Goal: Task Accomplishment & Management: Complete application form

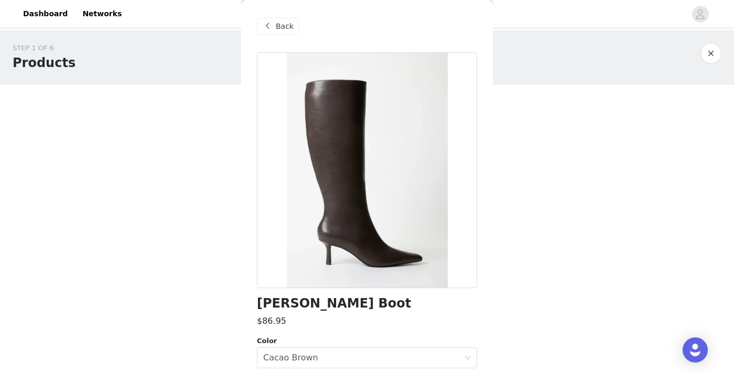
scroll to position [6, 0]
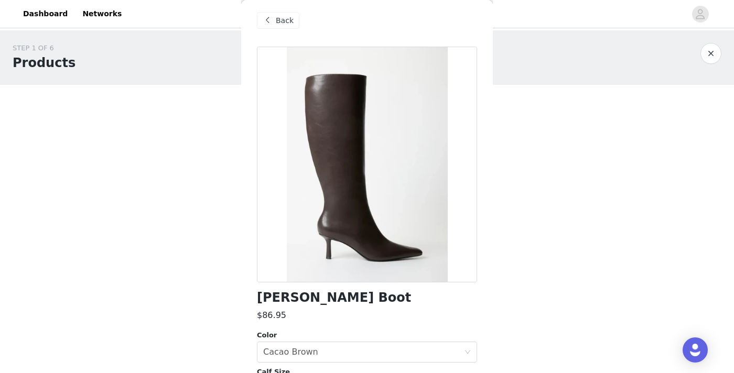
click at [287, 23] on span "Back" at bounding box center [285, 20] width 18 height 11
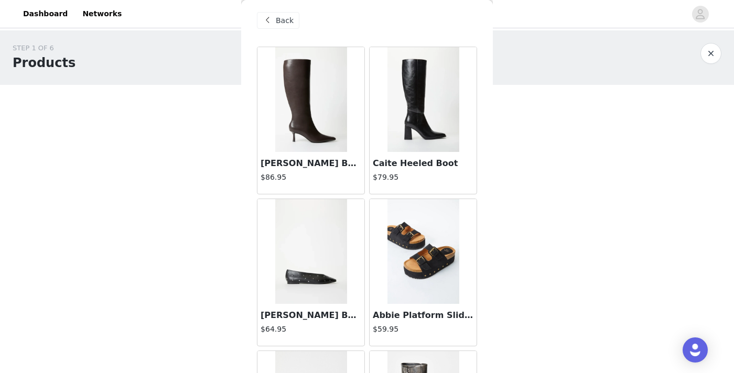
click at [426, 108] on img at bounding box center [423, 99] width 72 height 105
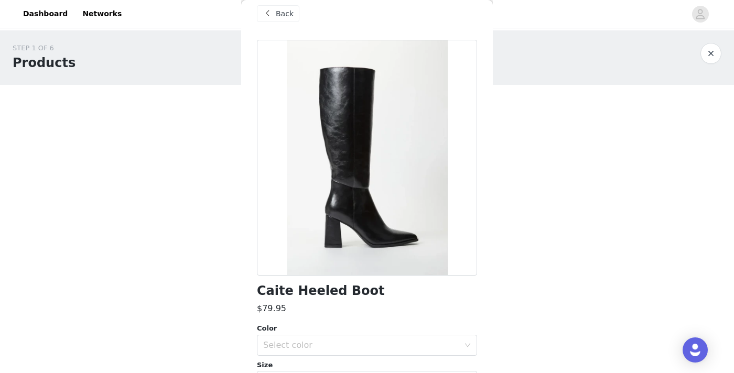
scroll to position [8, 0]
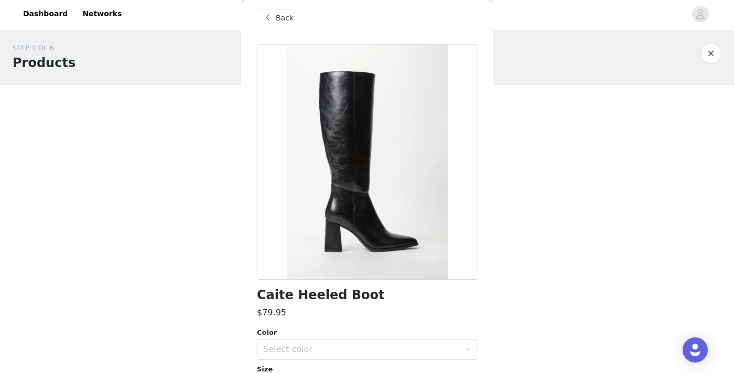
click at [282, 17] on span "Back" at bounding box center [285, 18] width 18 height 11
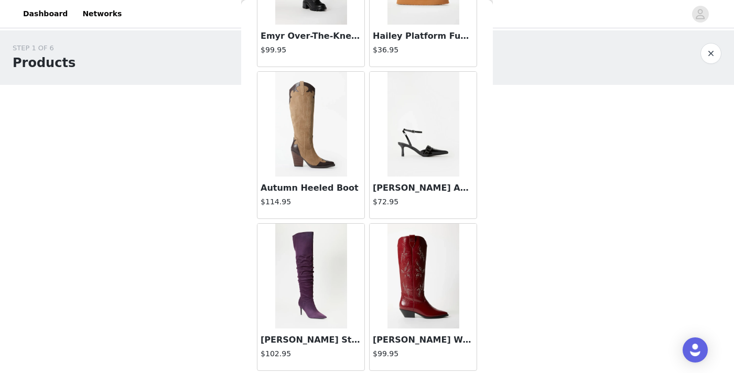
scroll to position [553, 0]
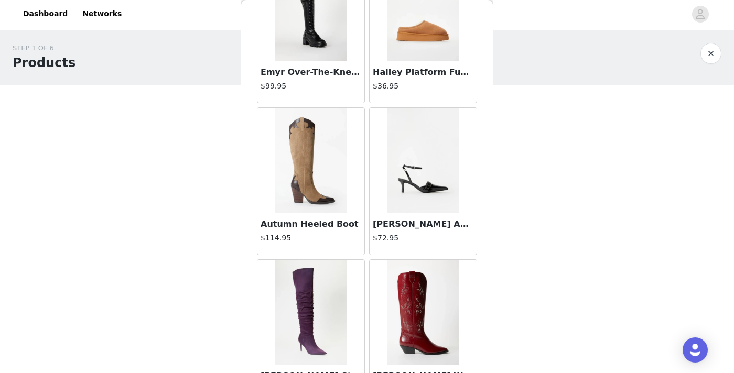
click at [414, 203] on img at bounding box center [423, 160] width 72 height 105
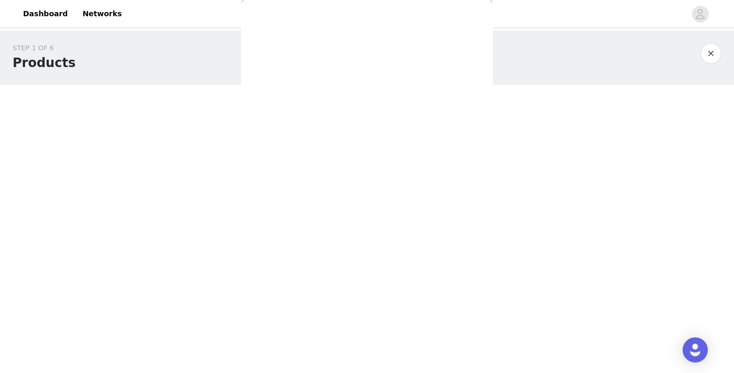
scroll to position [0, 0]
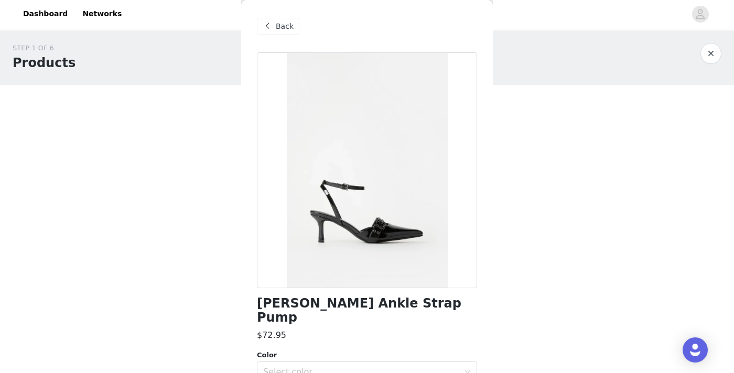
click at [277, 25] on span "Back" at bounding box center [285, 26] width 18 height 11
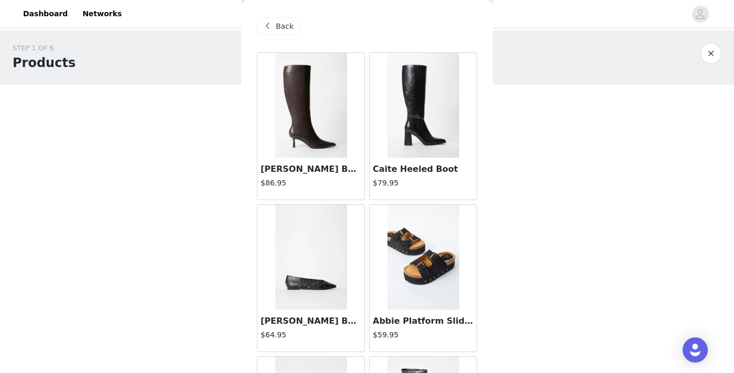
click at [412, 122] on img at bounding box center [423, 105] width 72 height 105
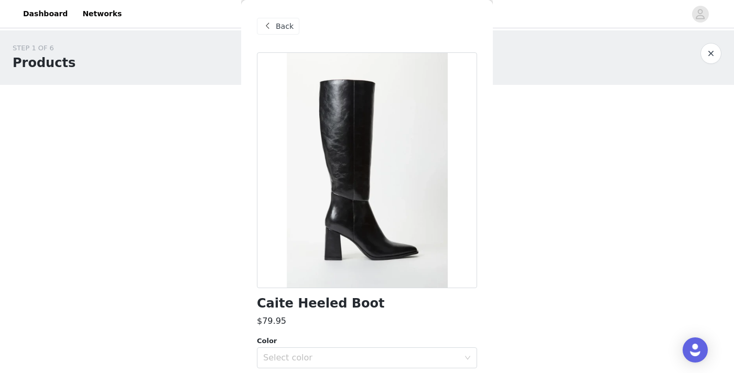
click at [278, 23] on span "Back" at bounding box center [285, 26] width 18 height 11
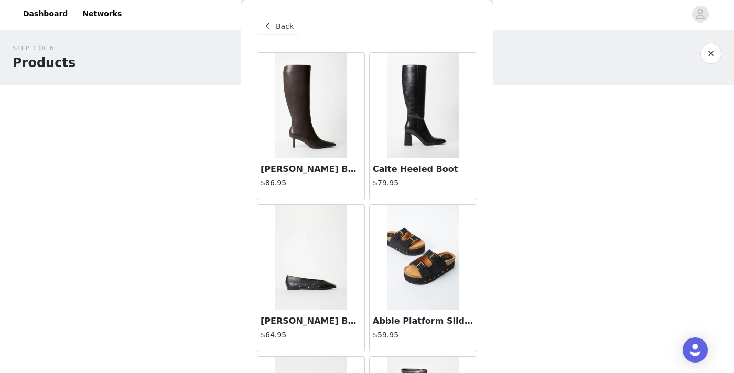
click at [303, 128] on img at bounding box center [311, 105] width 72 height 105
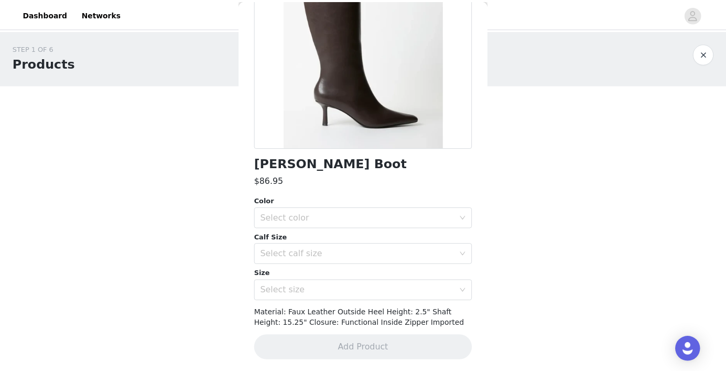
scroll to position [139, 0]
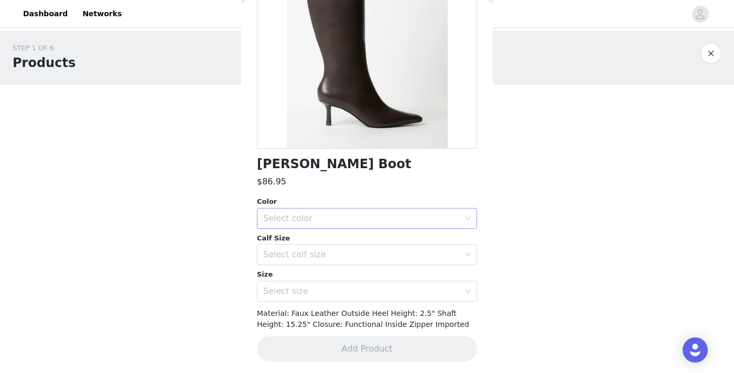
click at [323, 216] on div "Select color" at bounding box center [361, 218] width 196 height 10
click at [312, 238] on li "Cacao Brown" at bounding box center [363, 241] width 212 height 17
click at [310, 257] on div "Select calf size" at bounding box center [361, 254] width 196 height 10
click at [297, 275] on li "Wide" at bounding box center [363, 277] width 212 height 17
click at [298, 291] on div "Select size" at bounding box center [361, 291] width 196 height 10
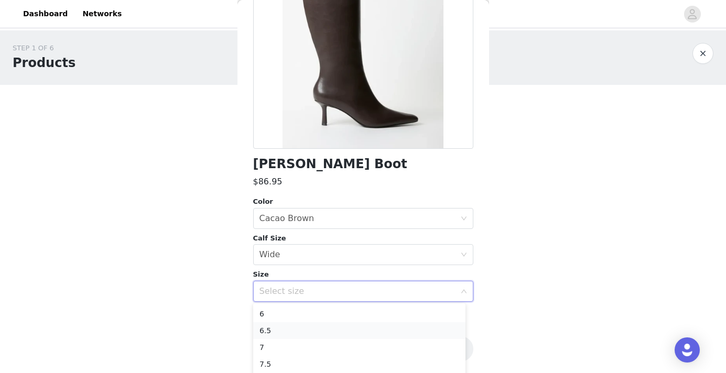
click at [278, 328] on li "6.5" at bounding box center [359, 330] width 212 height 17
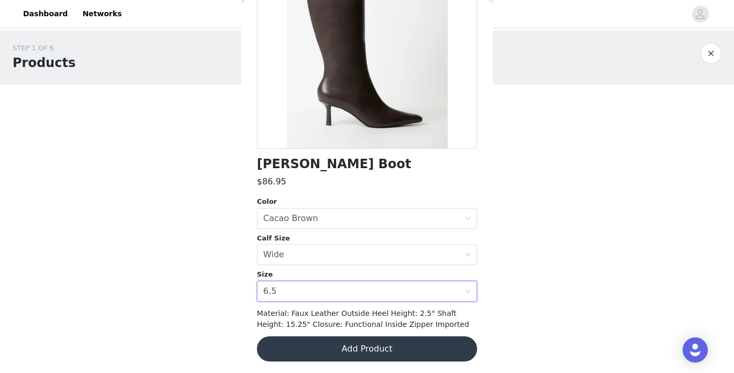
click at [345, 349] on button "Add Product" at bounding box center [367, 348] width 220 height 25
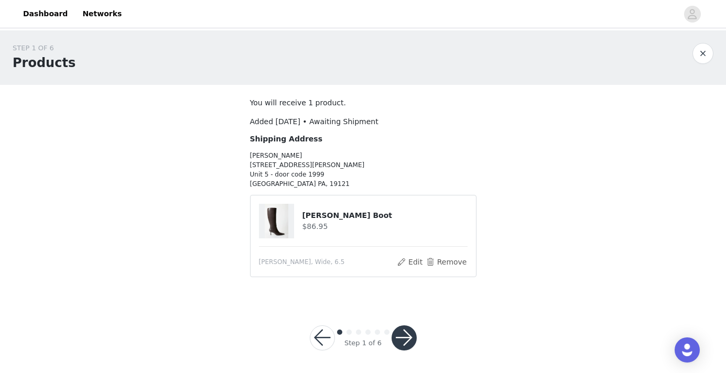
click at [411, 334] on button "button" at bounding box center [403, 337] width 25 height 25
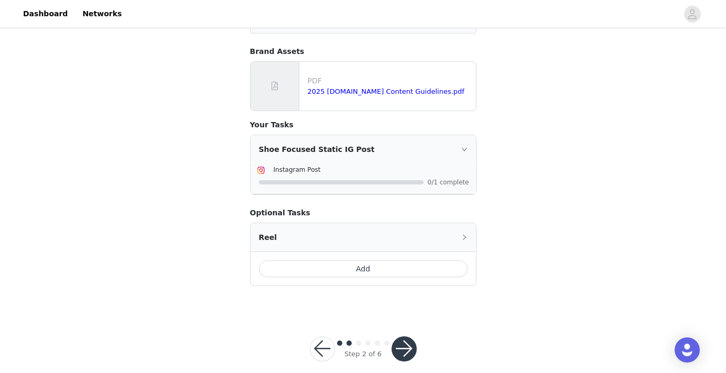
scroll to position [132, 0]
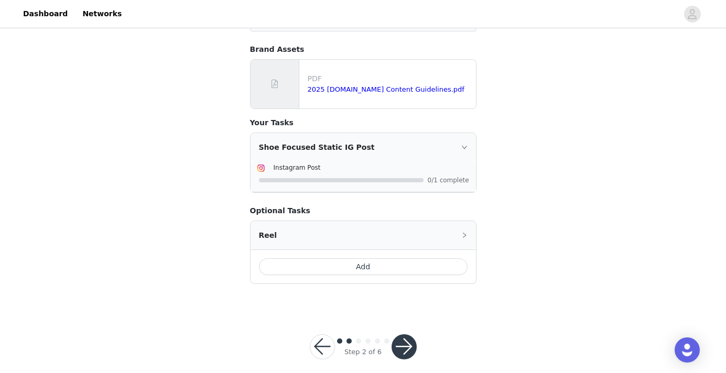
click at [401, 334] on button "button" at bounding box center [403, 346] width 25 height 25
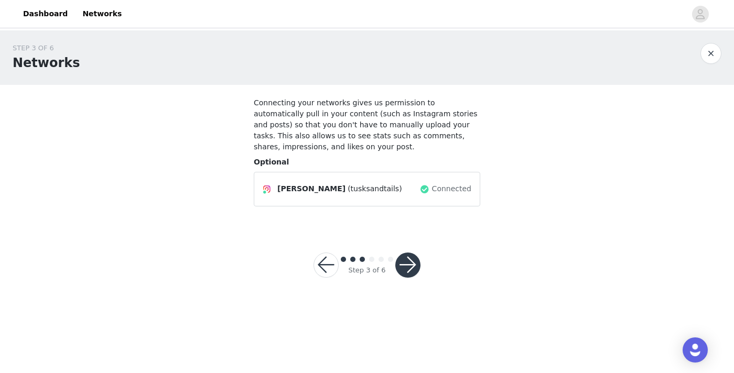
click at [405, 266] on button "button" at bounding box center [407, 265] width 25 height 25
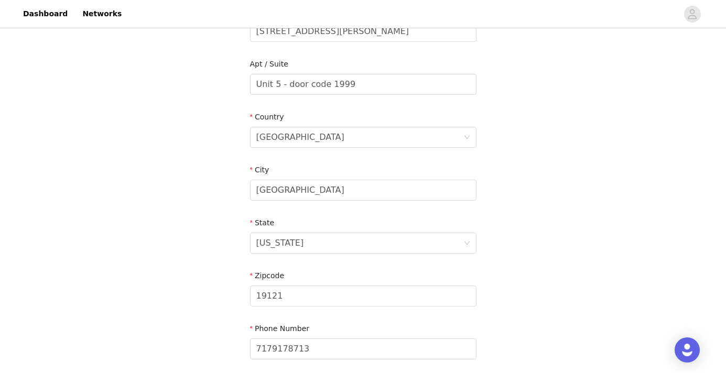
scroll to position [341, 0]
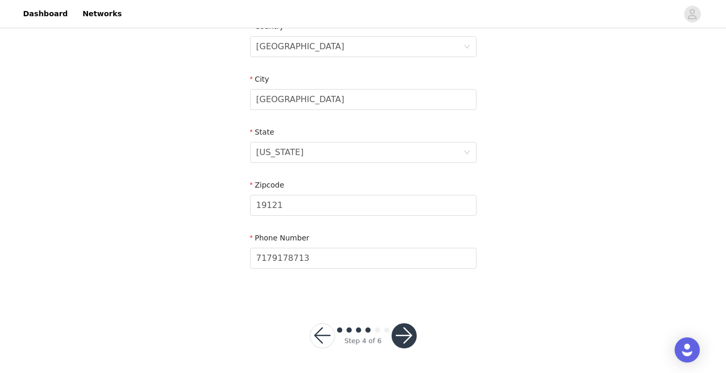
click at [401, 331] on button "button" at bounding box center [403, 335] width 25 height 25
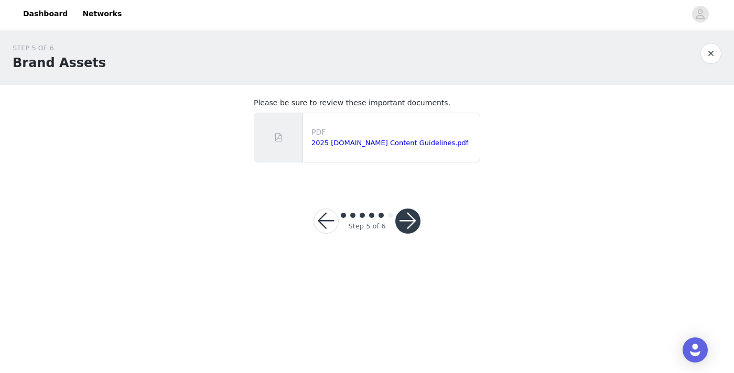
click at [409, 225] on button "button" at bounding box center [407, 221] width 25 height 25
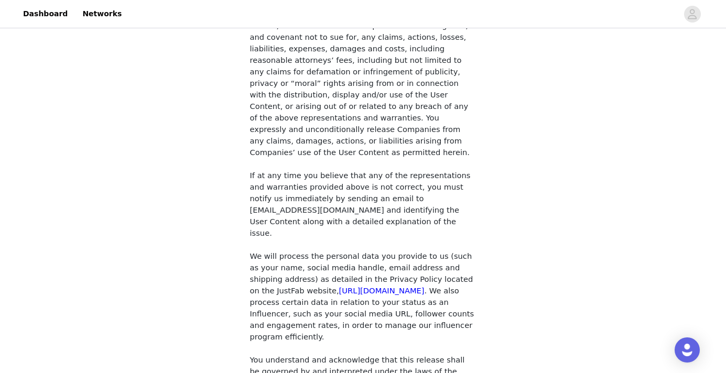
scroll to position [959, 0]
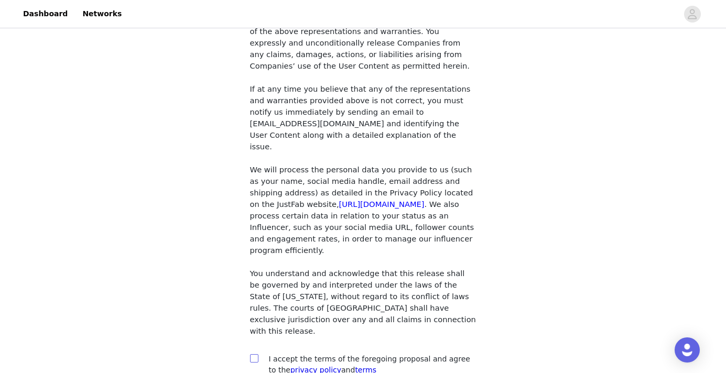
click at [256, 354] on input "checkbox" at bounding box center [253, 357] width 7 height 7
checkbox input "true"
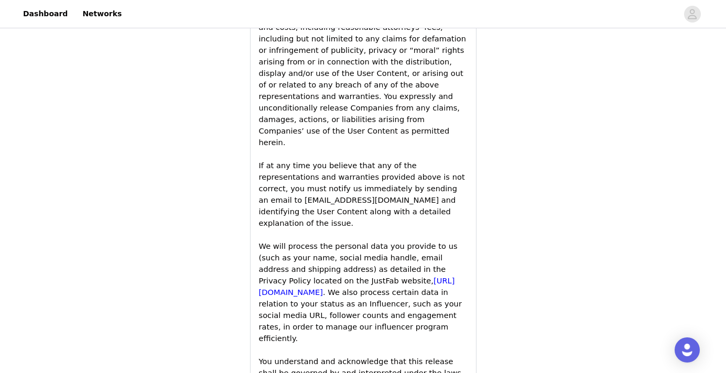
scroll to position [1726, 0]
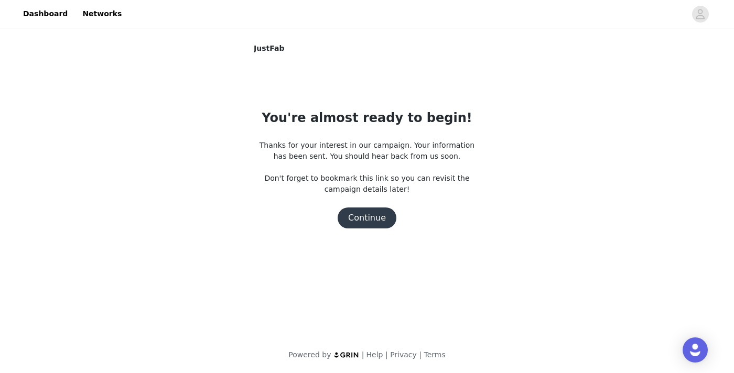
click at [357, 217] on button "Continue" at bounding box center [366, 218] width 59 height 21
